Goal: Task Accomplishment & Management: Use online tool/utility

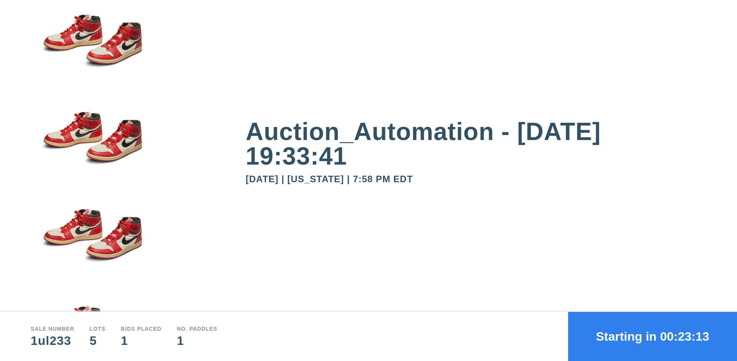
click at [653, 337] on button "Starting in 00:23:13" at bounding box center [652, 336] width 169 height 49
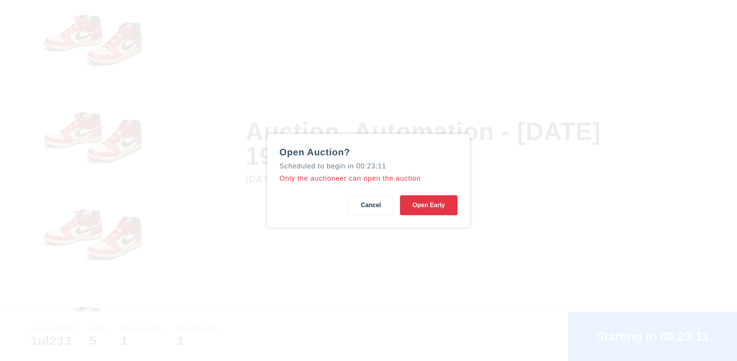
click at [429, 205] on button "Open Early" at bounding box center [429, 205] width 58 height 20
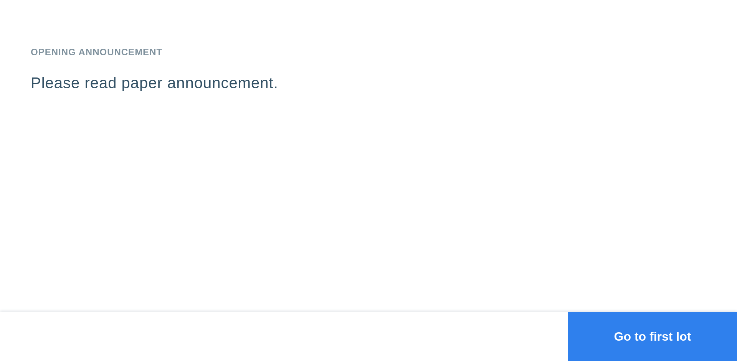
click at [653, 337] on button "Go to first lot" at bounding box center [652, 336] width 169 height 49
